Goal: Task Accomplishment & Management: Contribute content

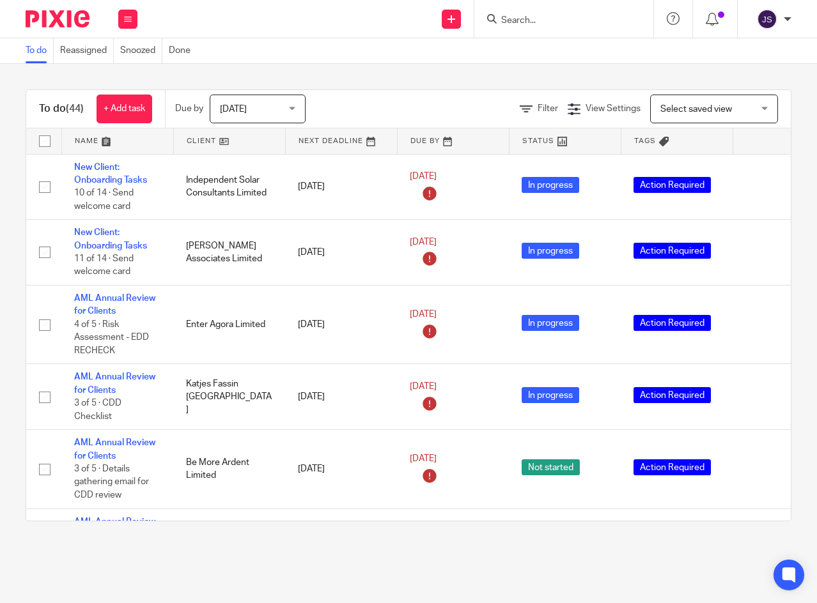
click at [119, 19] on button at bounding box center [127, 19] width 19 height 19
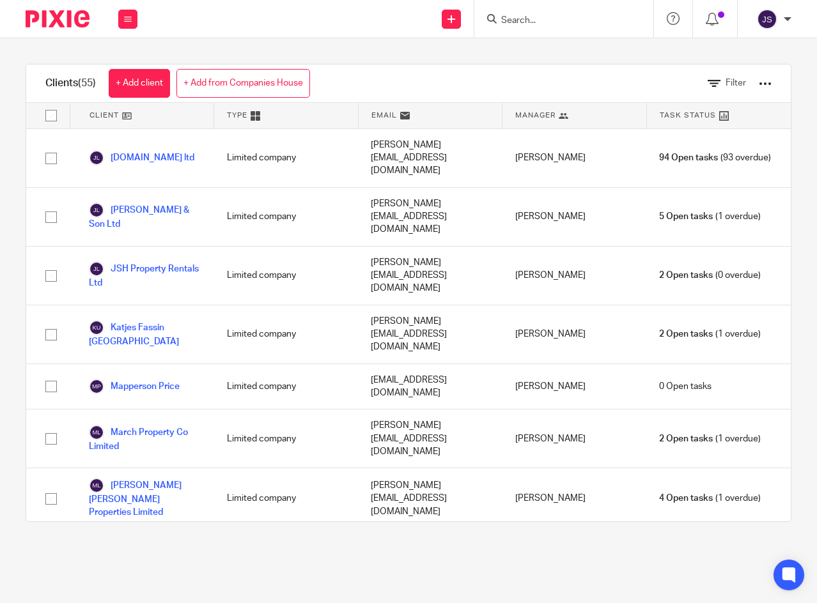
scroll to position [1726, 0]
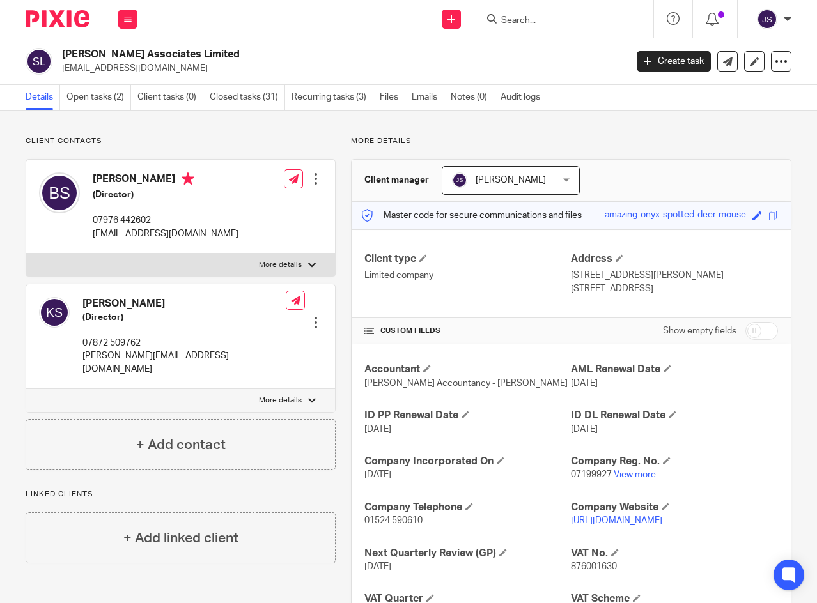
click at [480, 100] on link "Notes (0)" at bounding box center [472, 97] width 43 height 25
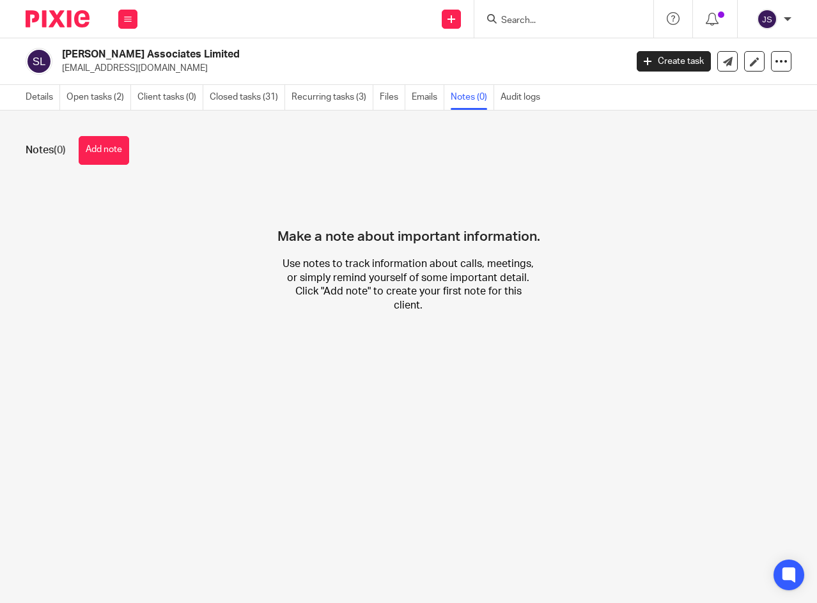
click at [110, 157] on button "Add note" at bounding box center [104, 150] width 50 height 29
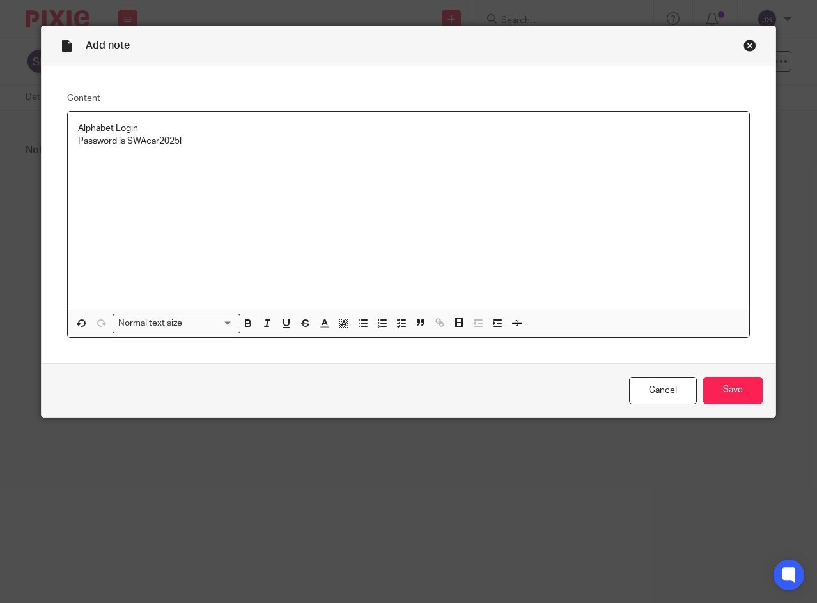
click at [146, 130] on p "Alphabet Login Password is SWAcar2025!" at bounding box center [408, 135] width 661 height 26
click at [179, 126] on p "Alphabet Login: Password is SWAcar2025!" at bounding box center [408, 135] width 661 height 26
click at [141, 127] on p "Alphabet Login: User Name UK613291 [EMAIL_ADDRESS][DOMAIN_NAME] email Password …" at bounding box center [408, 128] width 661 height 13
click at [166, 123] on p "Alphabet Login:" at bounding box center [408, 128] width 661 height 13
click at [296, 140] on p "User Name UK613291 [EMAIL_ADDRESS][DOMAIN_NAME] email Password is SWAcar2025!" at bounding box center [408, 141] width 661 height 13
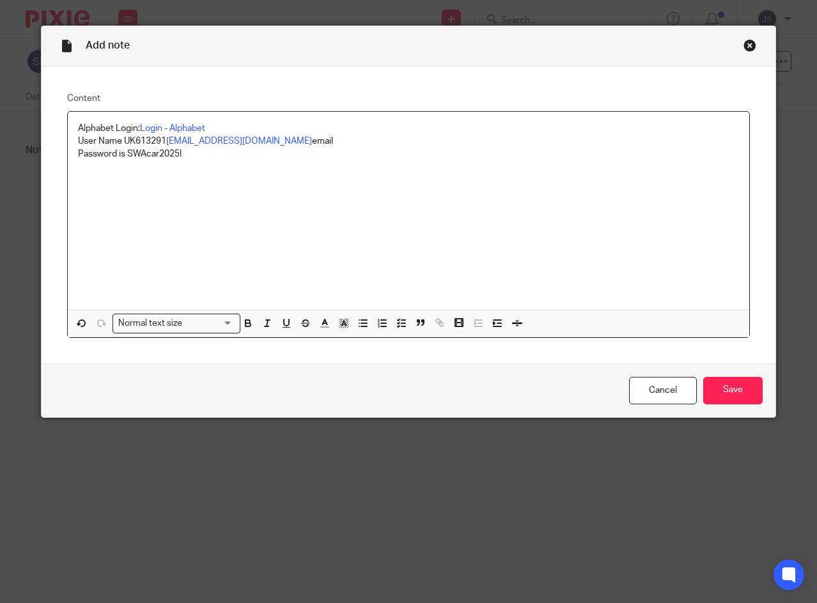
click at [177, 171] on div "Alphabet Login: Login - Alphabet User Name UK613291 [EMAIL_ADDRESS][DOMAIN_NAME…" at bounding box center [408, 211] width 681 height 198
drag, startPoint x: 133, startPoint y: 129, endPoint x: 74, endPoint y: 131, distance: 59.5
click at [78, 131] on p "Alphabet Login: Login - Alphabet" at bounding box center [408, 128] width 661 height 13
click at [245, 327] on icon "button" at bounding box center [247, 324] width 5 height 3
click at [95, 179] on div "Alphabet Login : Login - Alphabet User Name UK613291 [EMAIL_ADDRESS][DOMAIN_NAM…" at bounding box center [408, 211] width 681 height 198
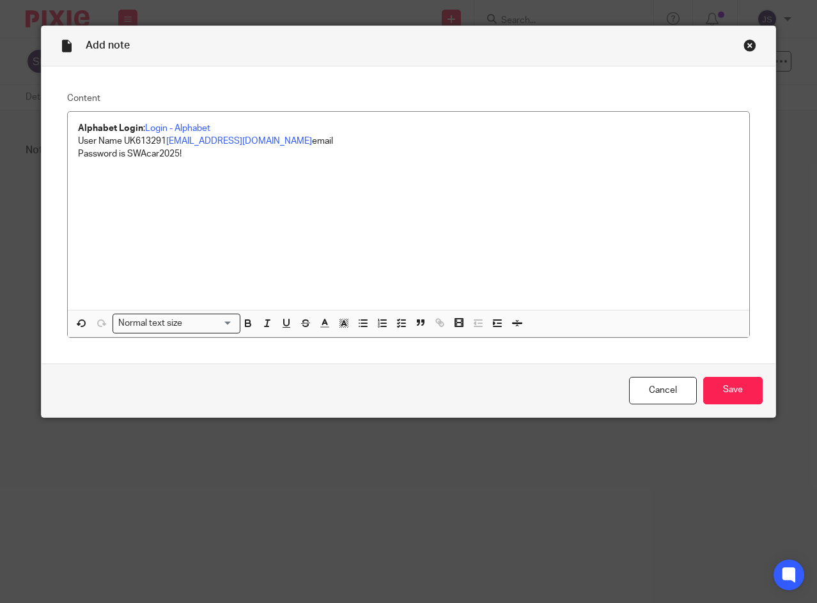
click at [137, 127] on p "Alphabet Login : Login - Alphabet" at bounding box center [408, 128] width 661 height 13
click at [222, 180] on div "Alphabet Login PY74GYZ Mini [PERSON_NAME]: Login - Alphabet User Name UK613291 …" at bounding box center [408, 211] width 681 height 198
click at [744, 390] on input "Save" at bounding box center [732, 390] width 59 height 27
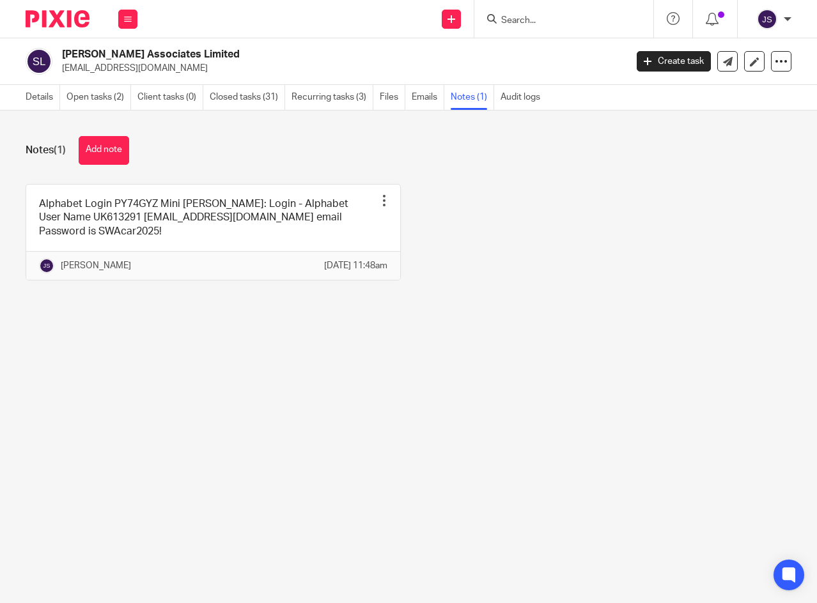
click at [45, 94] on link "Details" at bounding box center [43, 97] width 35 height 25
